Goal: Task Accomplishment & Management: Manage account settings

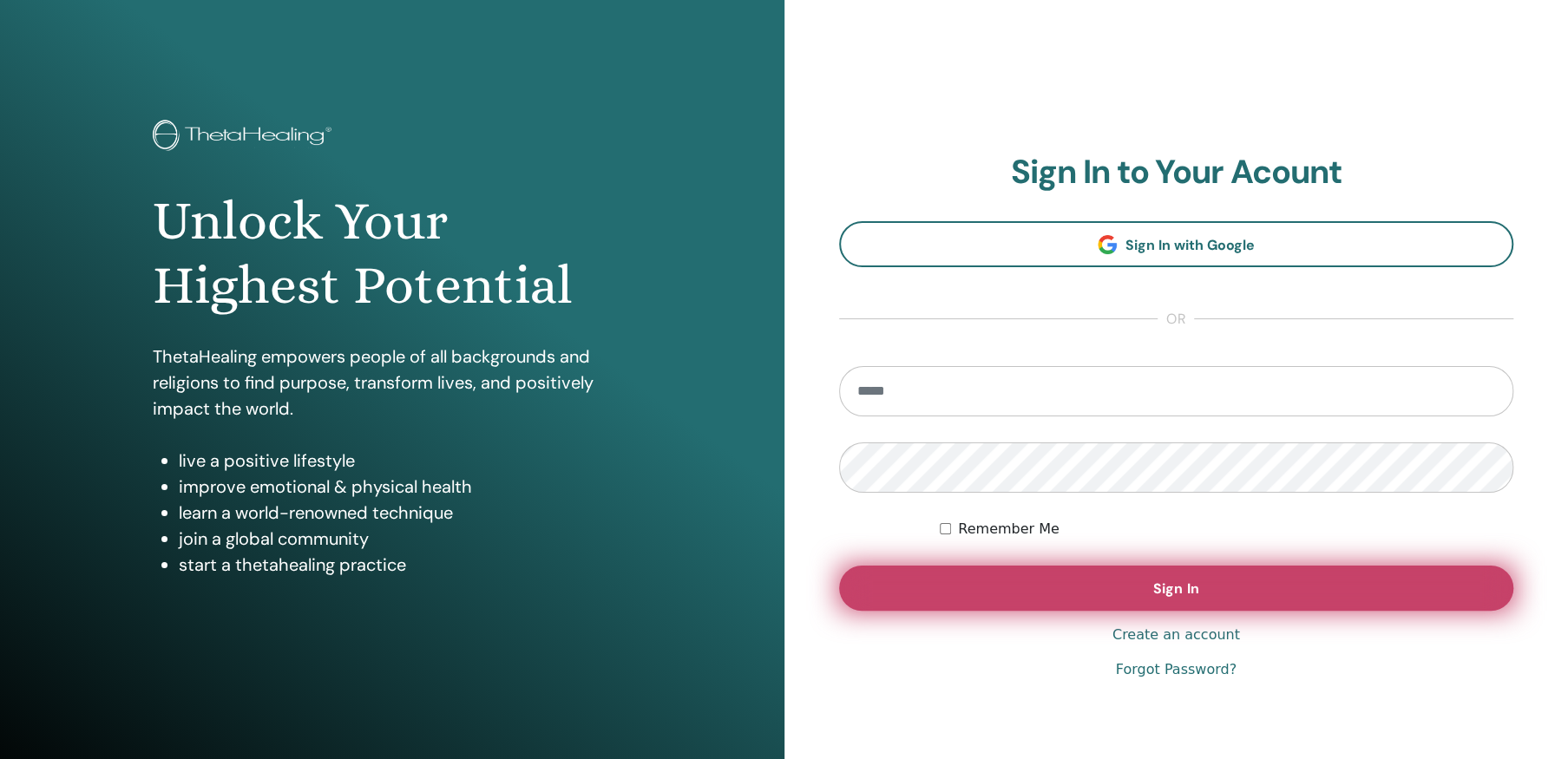
type input "**********"
click at [1169, 586] on span "Sign In" at bounding box center [1175, 588] width 45 height 18
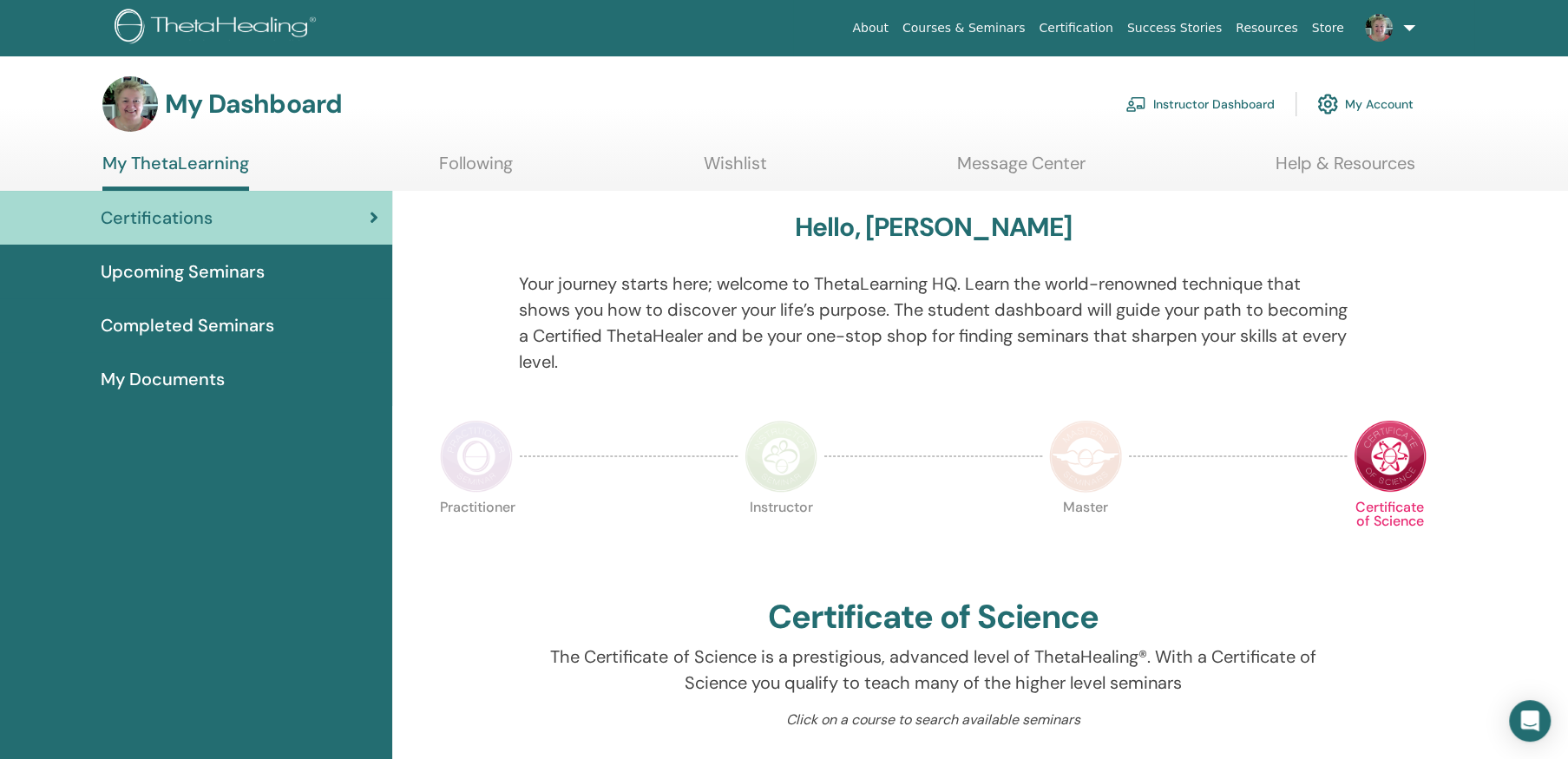
click at [1228, 102] on link "Instructor Dashboard" at bounding box center [1200, 104] width 149 height 38
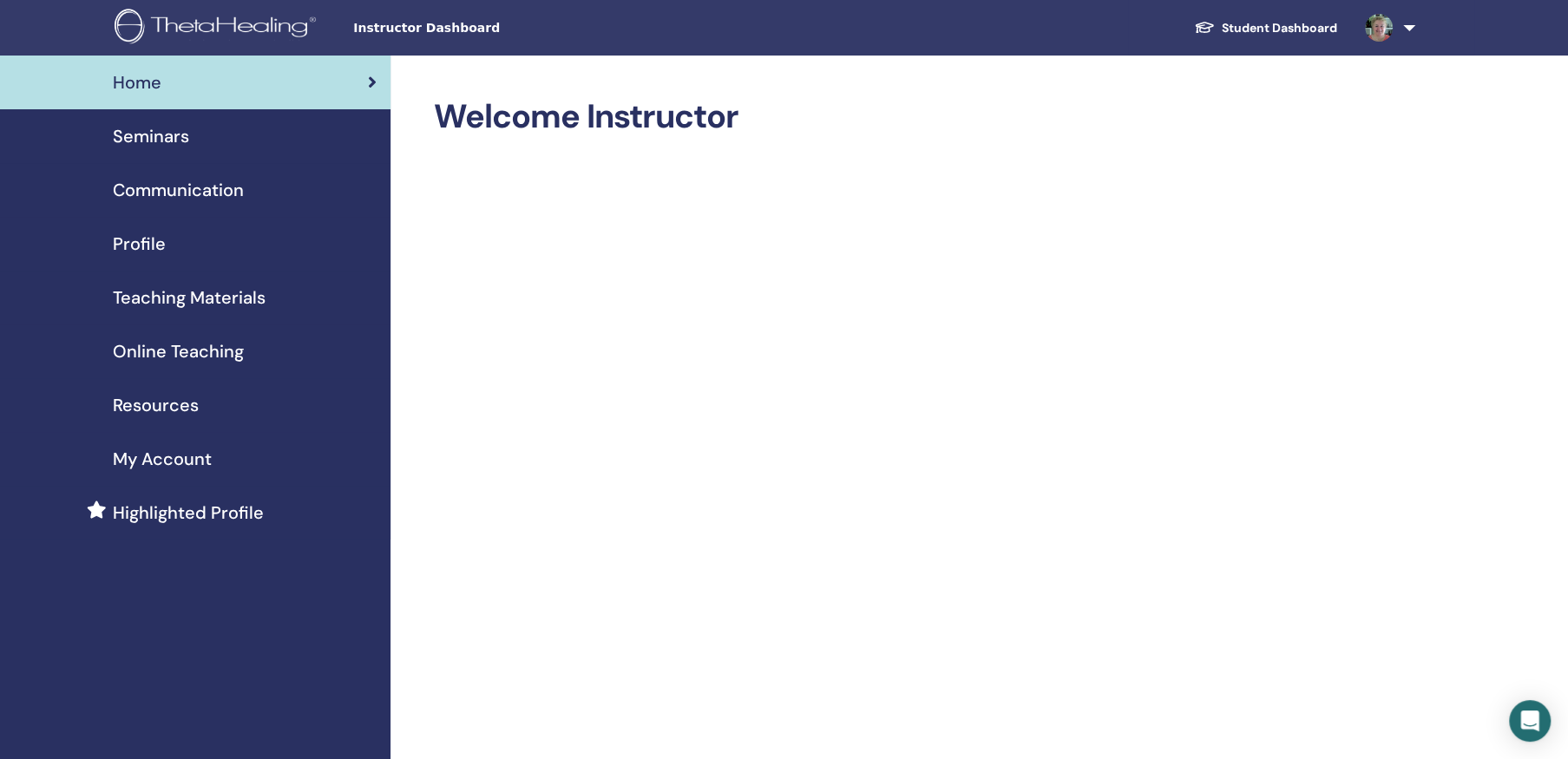
click at [137, 136] on span "Seminars" at bounding box center [151, 136] width 77 height 26
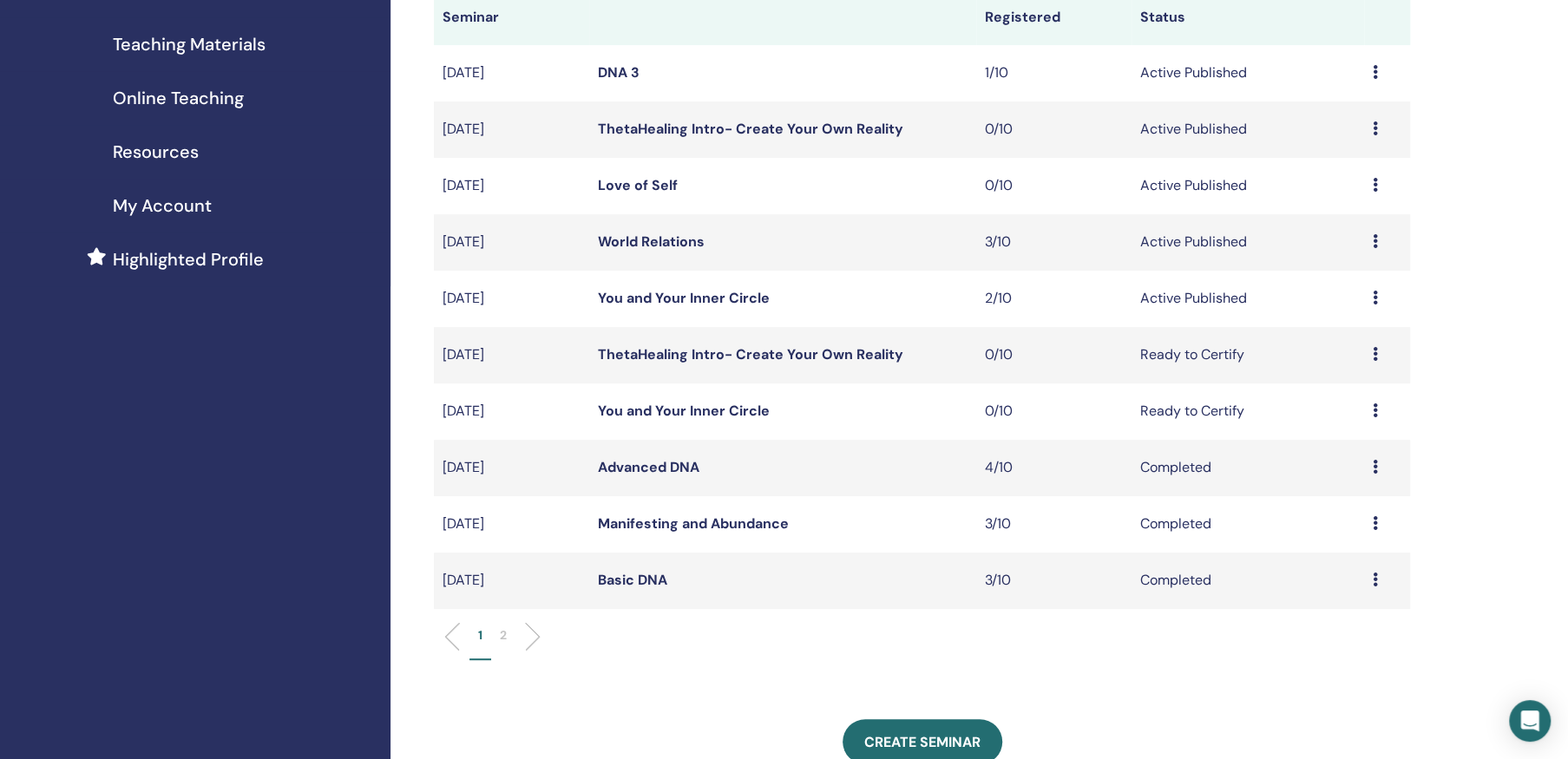
scroll to position [261, 0]
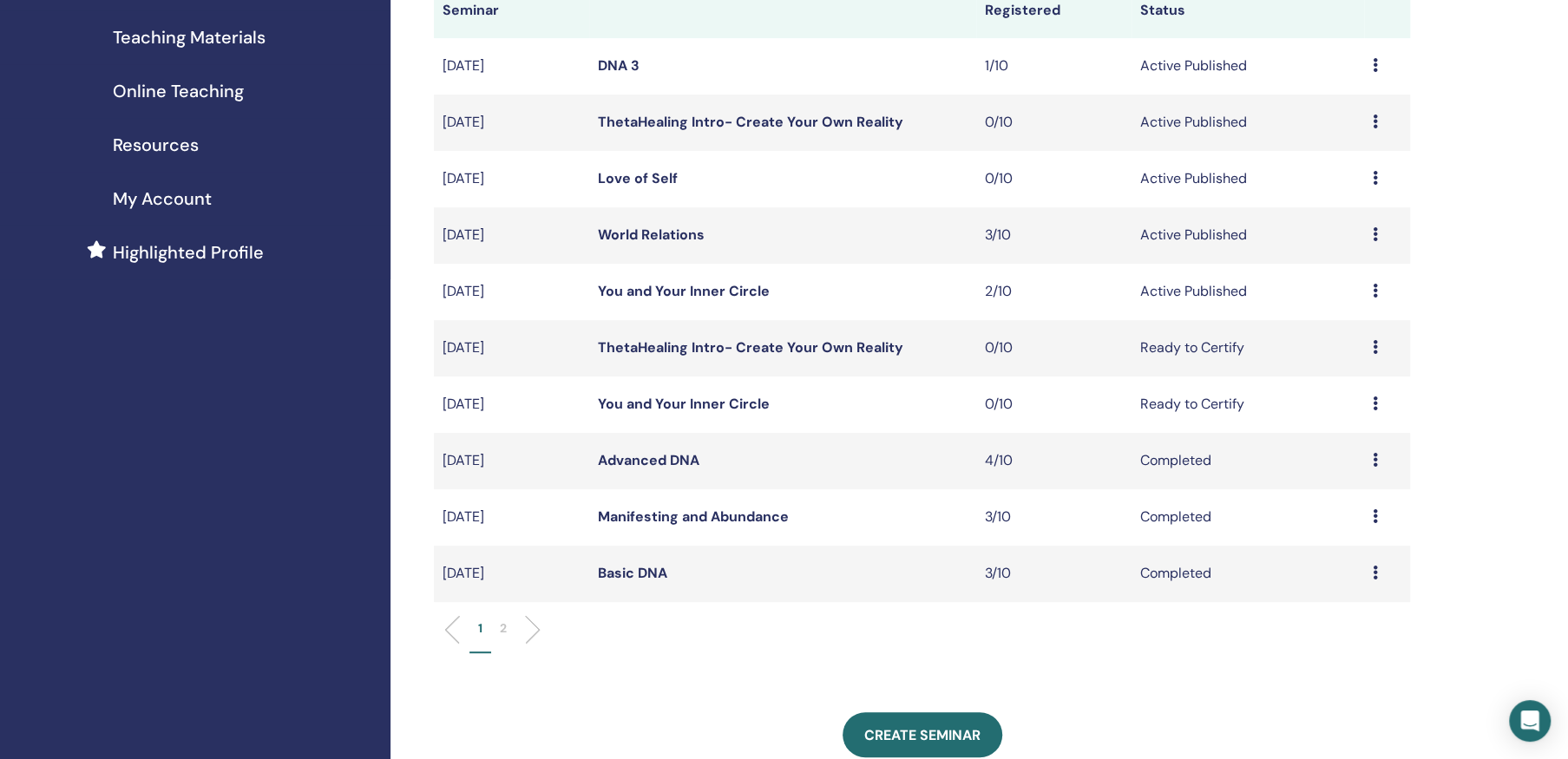
click at [1373, 403] on icon at bounding box center [1375, 403] width 5 height 14
click at [1373, 285] on icon at bounding box center [1375, 291] width 5 height 14
click at [1347, 348] on link "Attendees" at bounding box center [1333, 351] width 66 height 18
